Goal: Connect with others: Connect with others

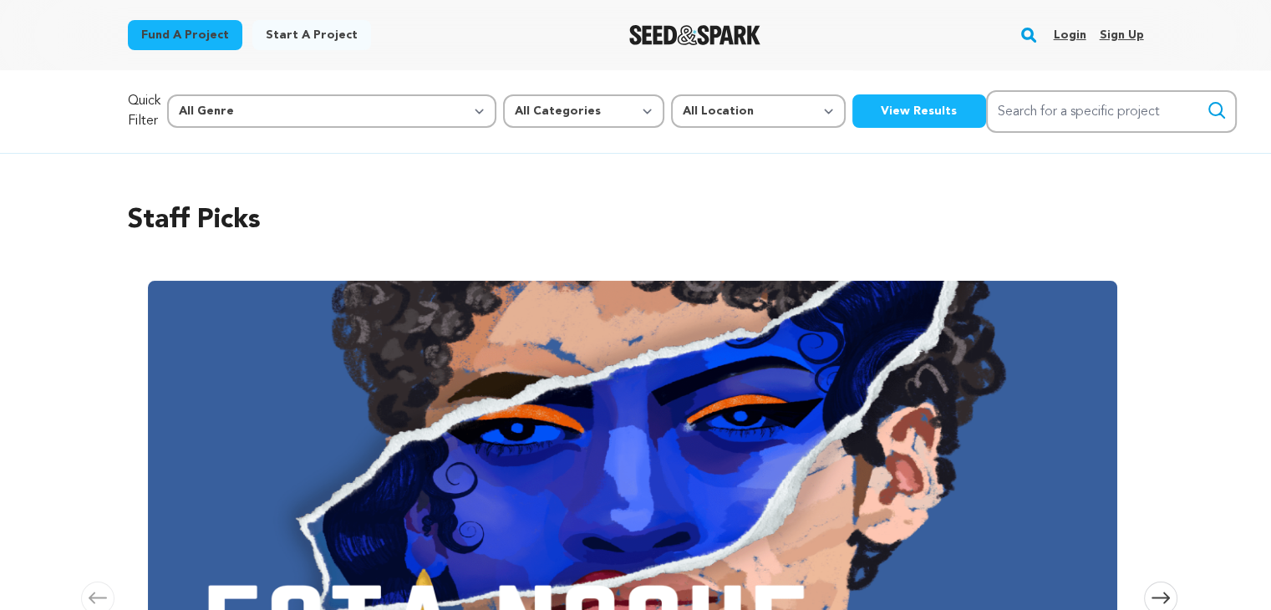
click at [1072, 32] on link "Login" at bounding box center [1069, 35] width 33 height 27
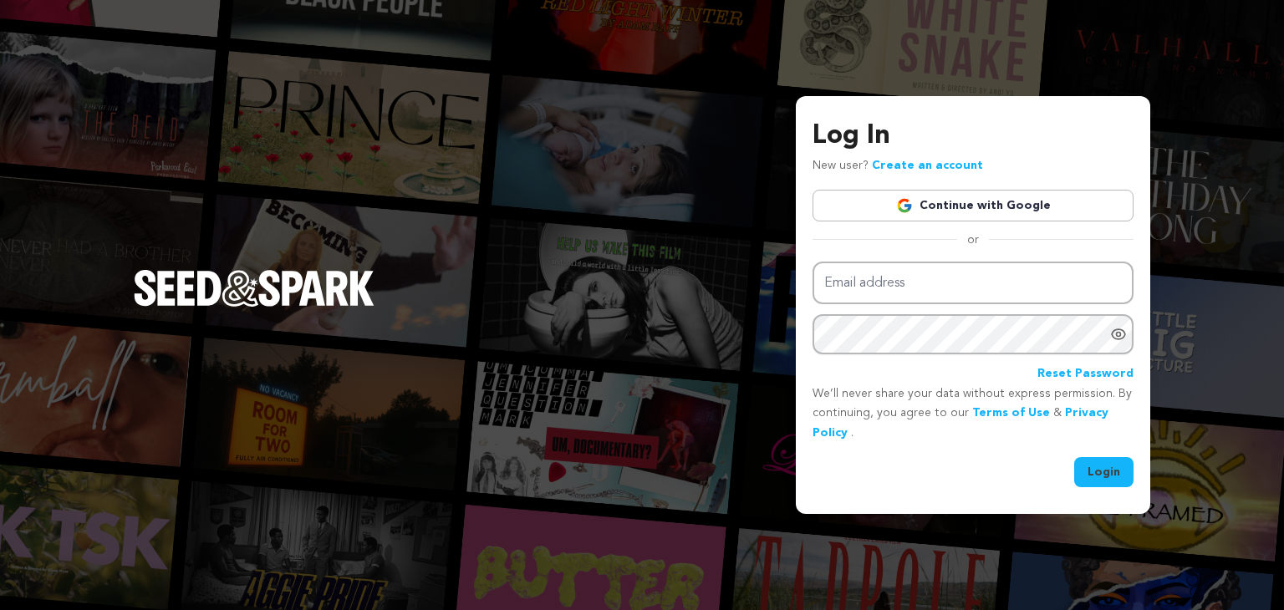
click at [990, 201] on link "Continue with Google" at bounding box center [972, 206] width 321 height 32
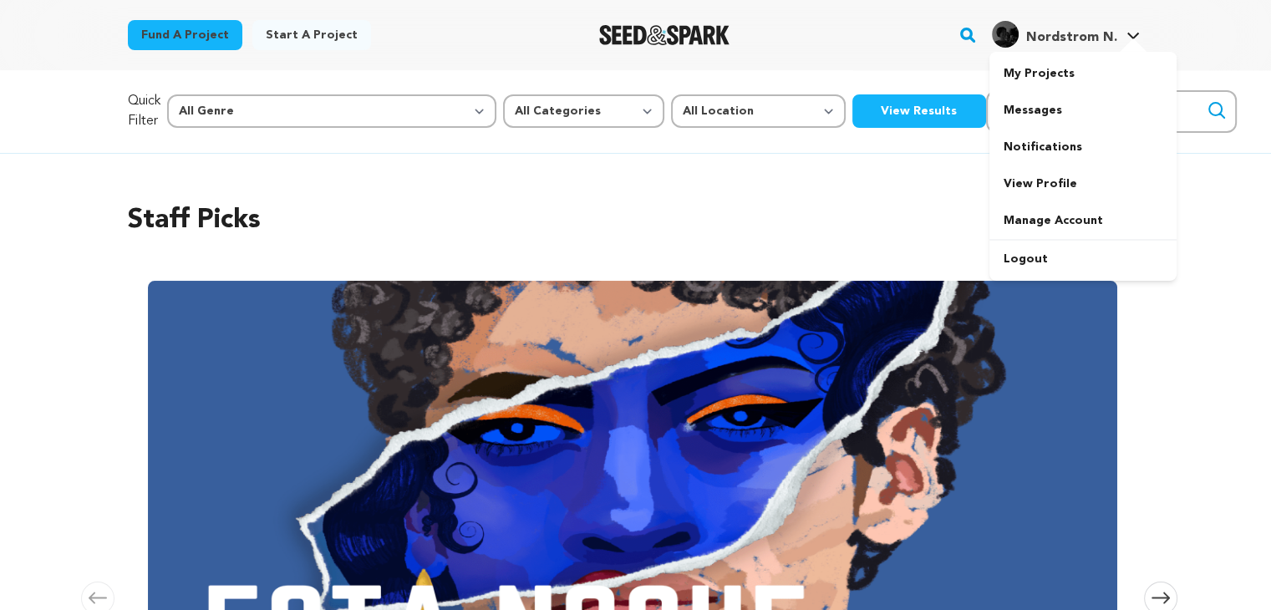
click at [1118, 38] on link "Nordstrom N. Nordstrom N." at bounding box center [1066, 33] width 155 height 30
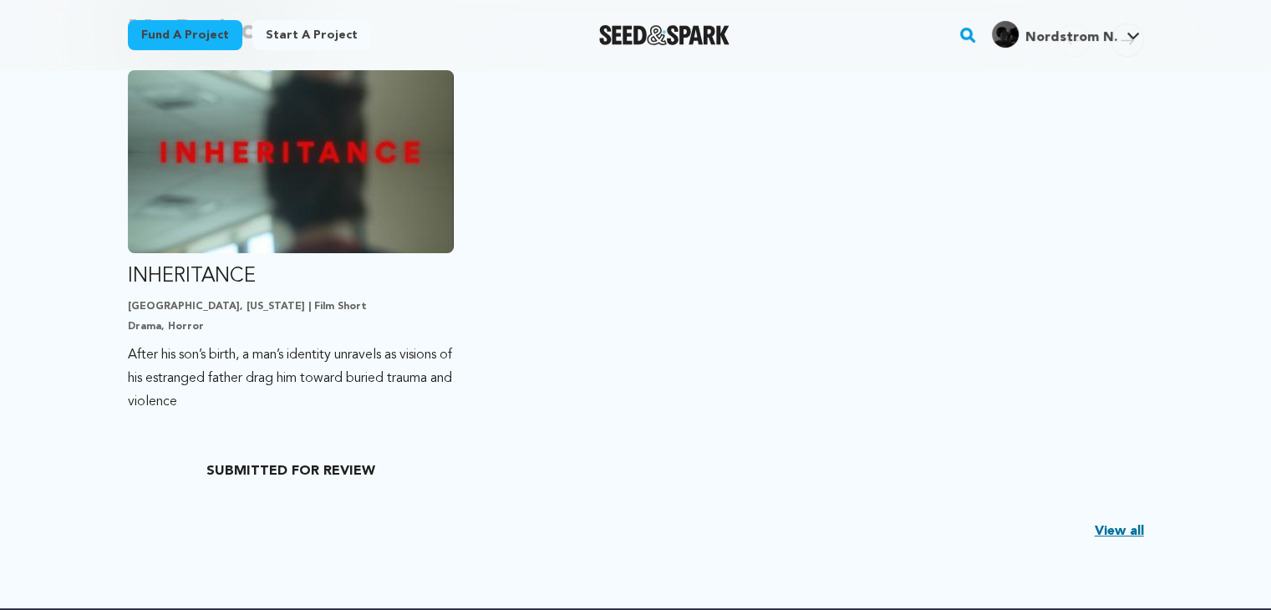
scroll to position [395, 0]
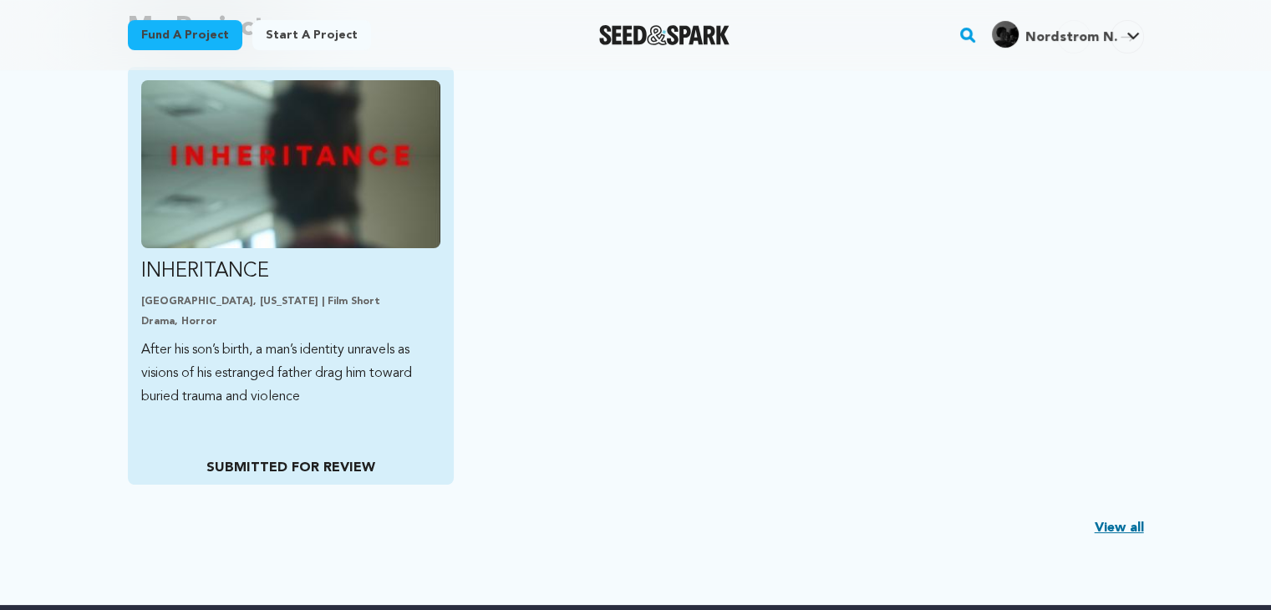
click at [257, 186] on img "Fund INHERITANCE" at bounding box center [291, 164] width 300 height 168
